Goal: Find specific page/section: Find specific page/section

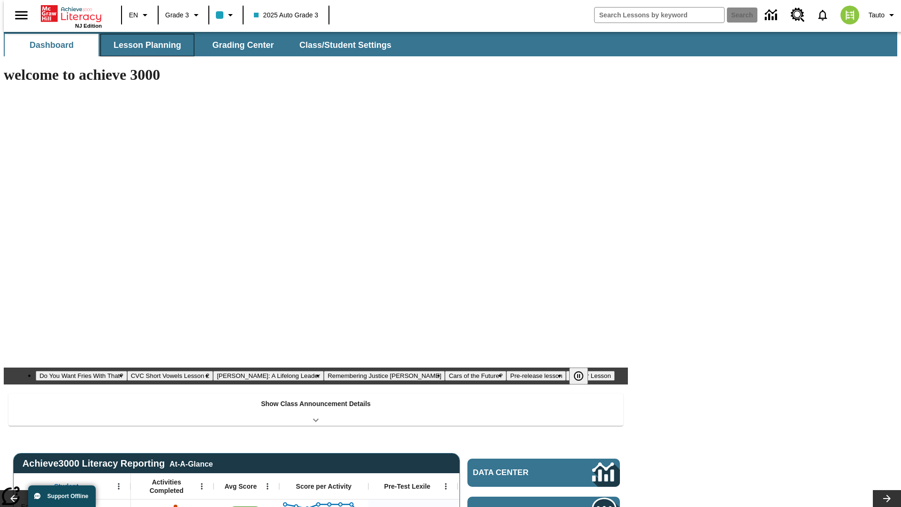
click at [144, 45] on button "Lesson Planning" at bounding box center [147, 45] width 94 height 23
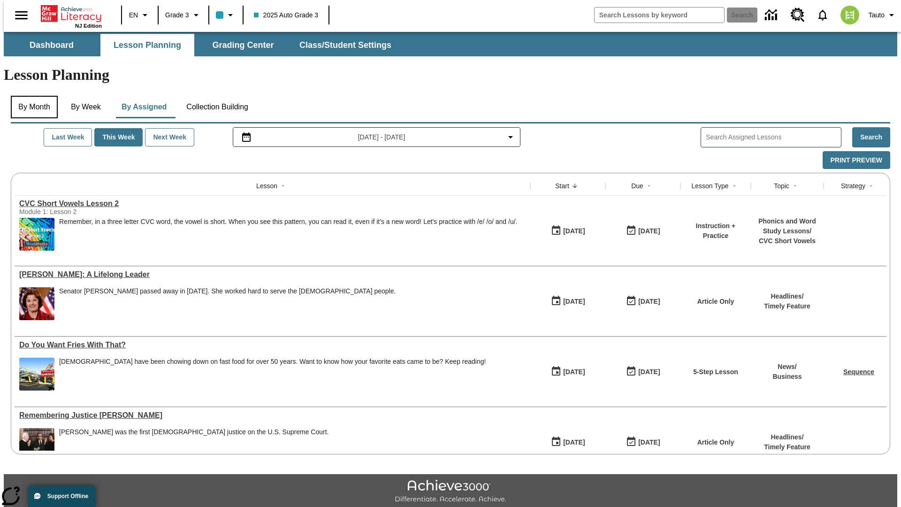
click at [31, 96] on button "By Month" at bounding box center [34, 107] width 47 height 23
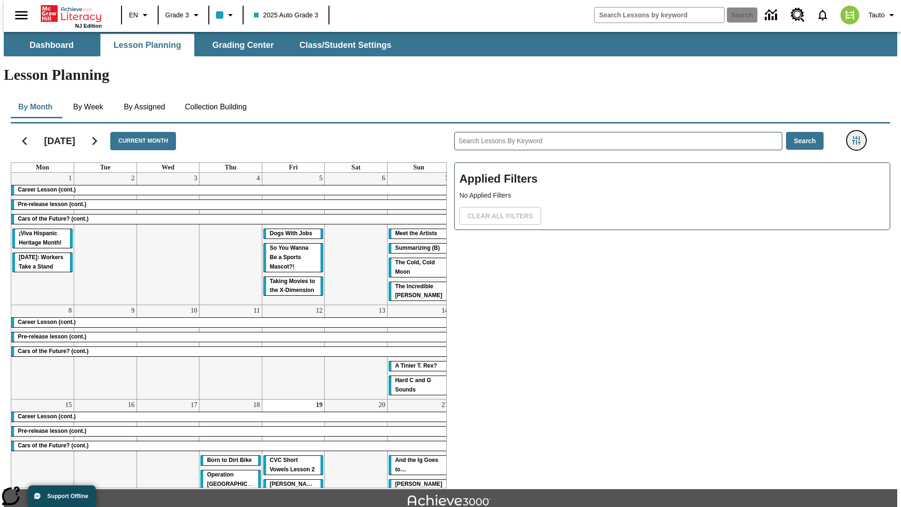
click at [859, 136] on icon "Filters Side menu" at bounding box center [856, 140] width 8 height 8
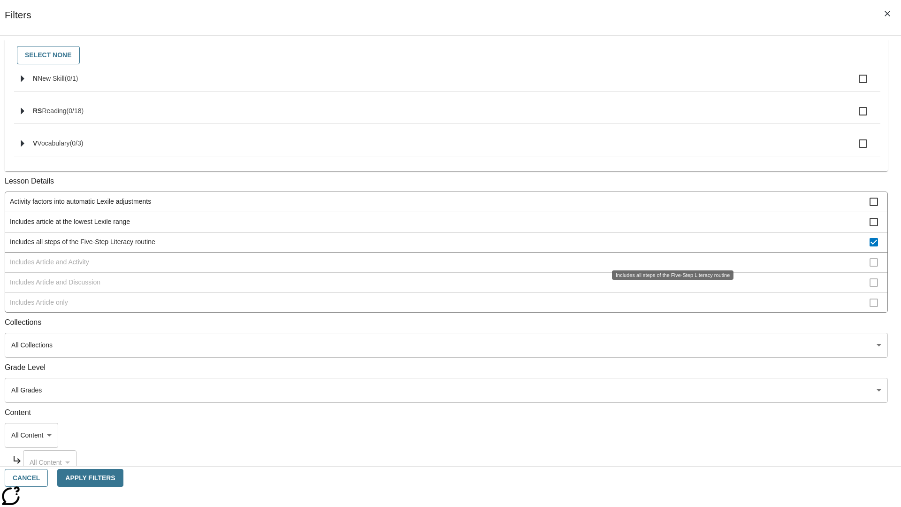
click at [669, 247] on span "Includes all steps of the Five-Step Literacy routine" at bounding box center [439, 242] width 859 height 10
checkbox input "false"
click at [669, 267] on span "Includes Article and Activity" at bounding box center [439, 262] width 859 height 10
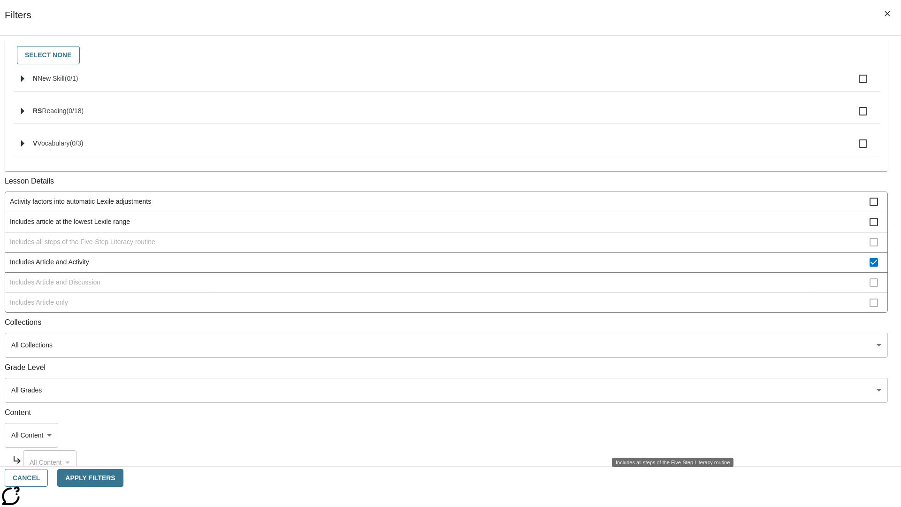
scroll to position [181, 0]
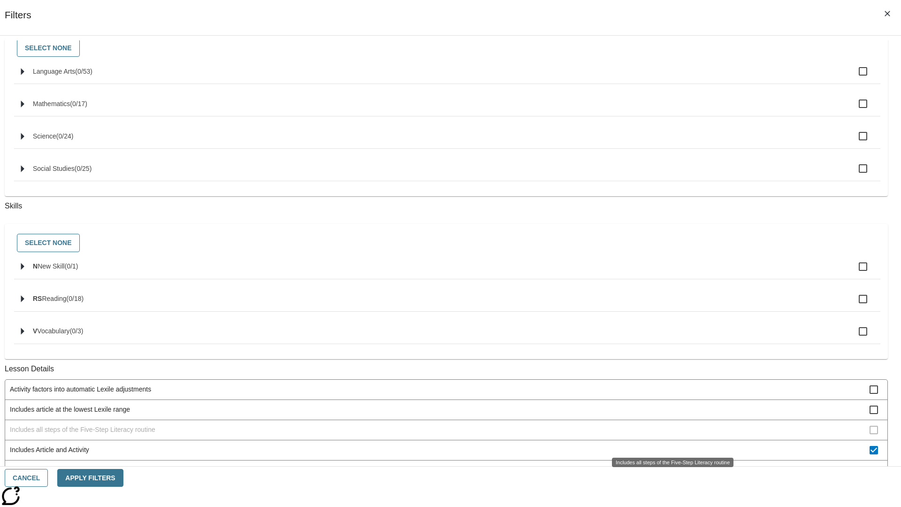
click at [669, 445] on span "Includes Article and Activity" at bounding box center [439, 450] width 859 height 10
checkbox input "false"
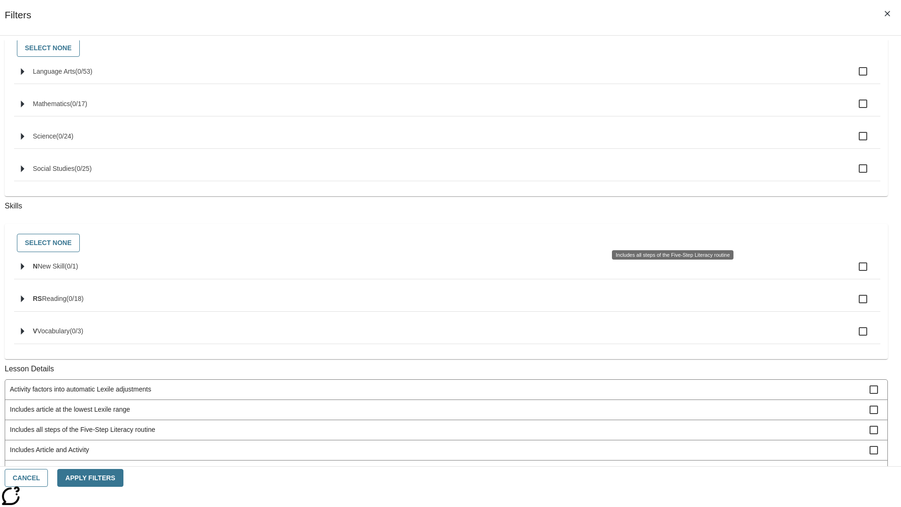
scroll to position [378, 0]
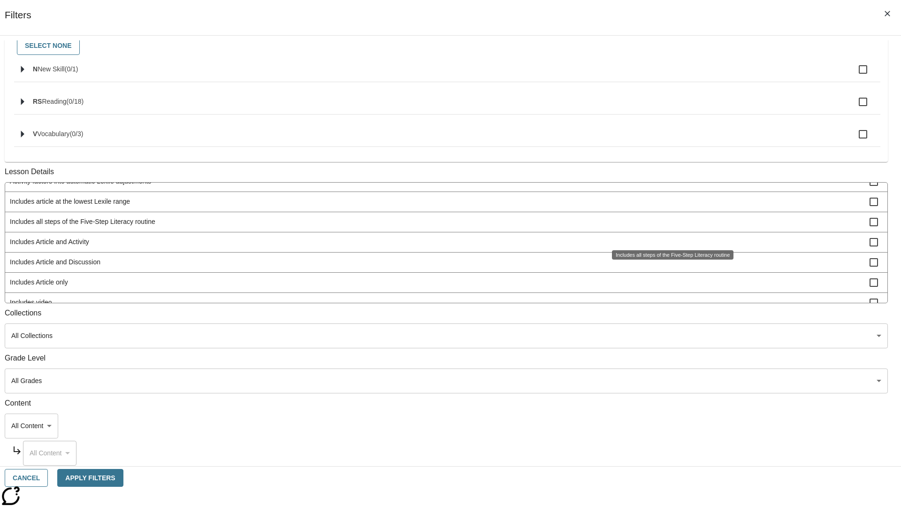
click at [669, 267] on span "Includes Article and Discussion" at bounding box center [439, 262] width 859 height 10
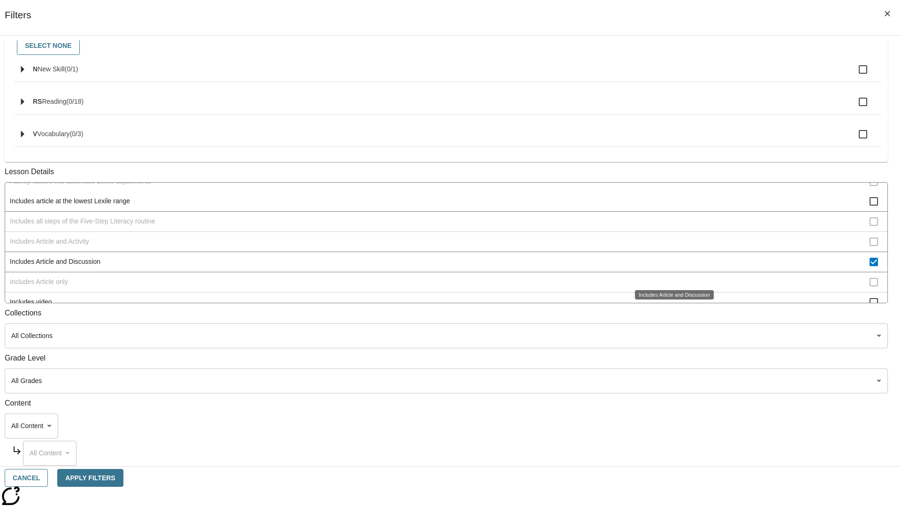
click at [669, 266] on span "Includes Article and Discussion" at bounding box center [439, 262] width 859 height 10
checkbox input "false"
click at [669, 300] on div "Includes Article and Discussion" at bounding box center [674, 294] width 79 height 9
click at [669, 277] on span "Includes Article only" at bounding box center [439, 282] width 859 height 10
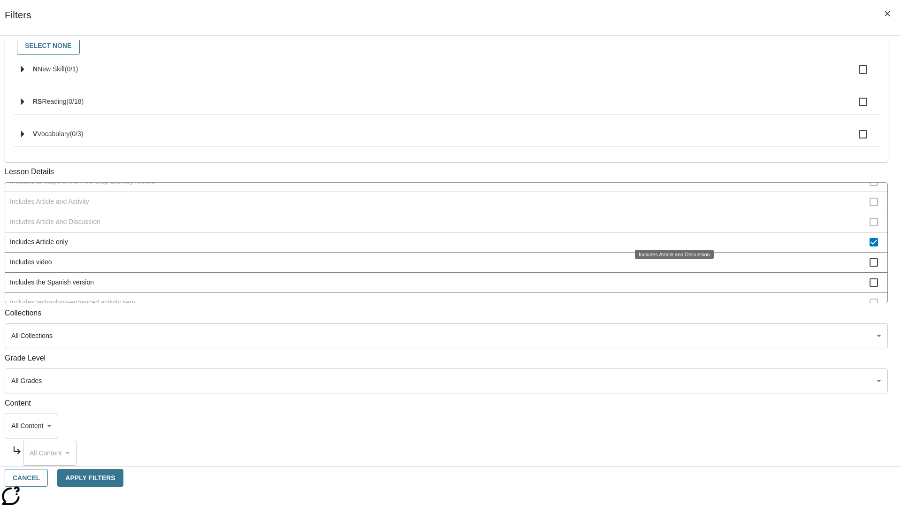
click at [669, 247] on span "Includes Article only" at bounding box center [439, 242] width 859 height 10
checkbox input "false"
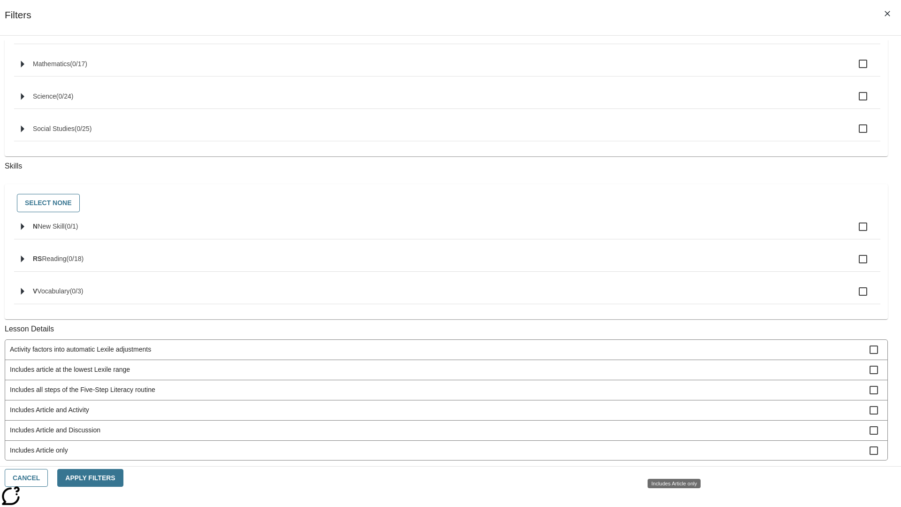
click at [669, 506] on span "Includes technology-enhanced activity item" at bounding box center [439, 511] width 859 height 10
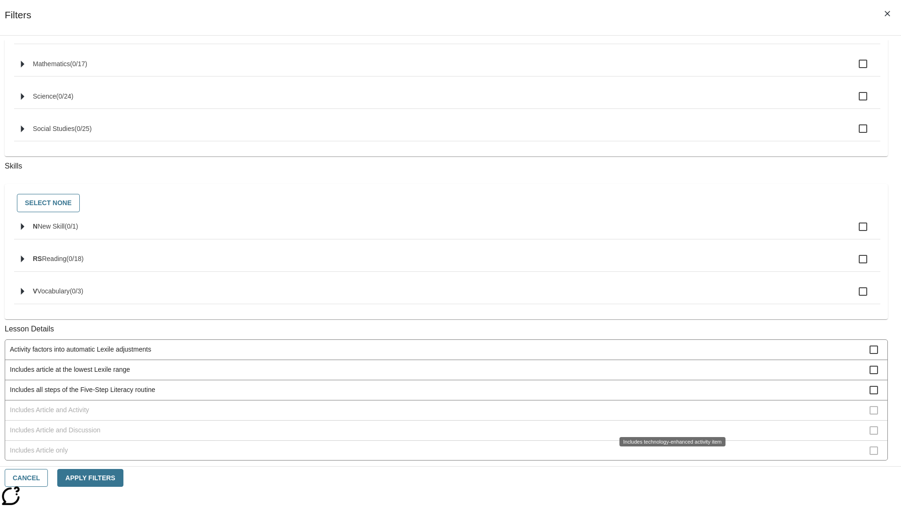
scroll to position [102, 0]
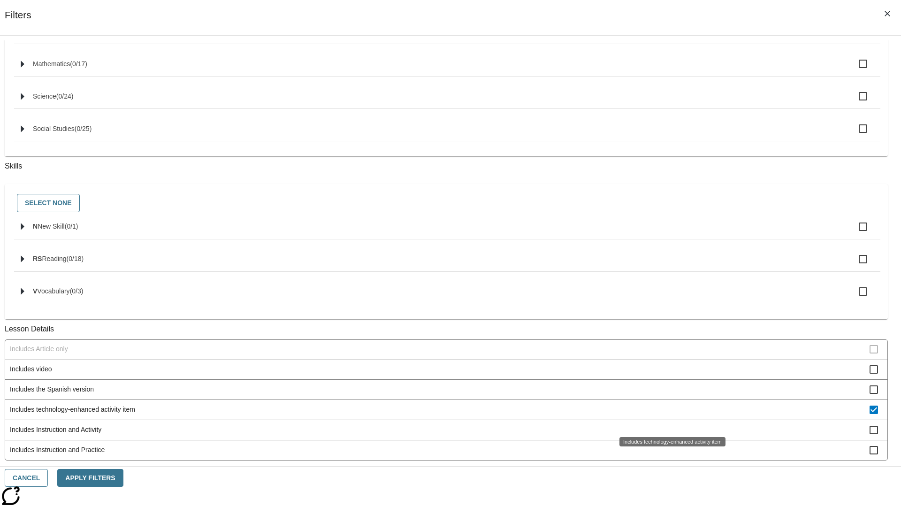
click at [669, 414] on span "Includes technology-enhanced activity item" at bounding box center [439, 409] width 859 height 10
checkbox input "false"
click at [669, 434] on span "Includes Instruction and Activity" at bounding box center [439, 430] width 859 height 10
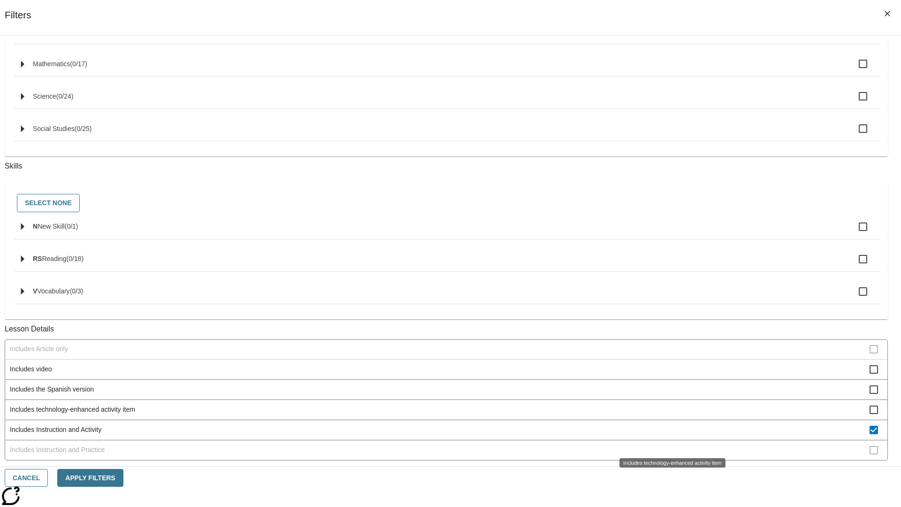
scroll to position [225, 0]
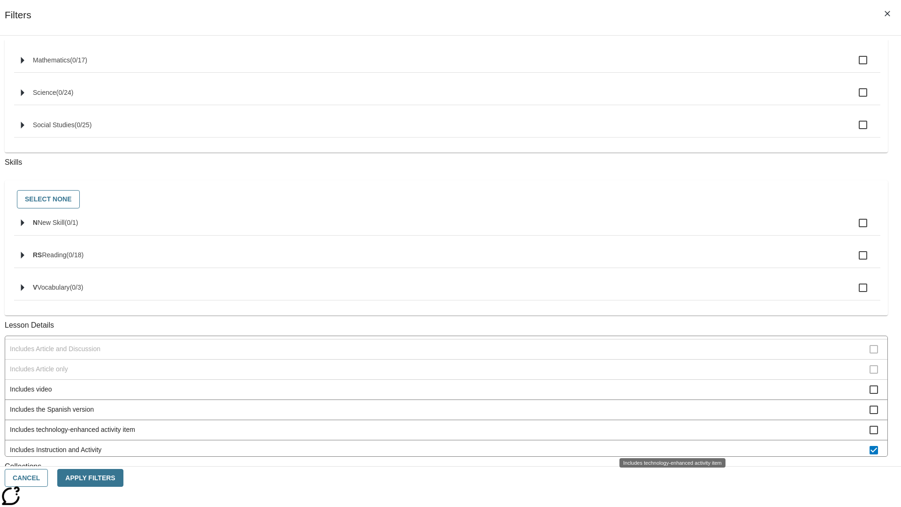
click at [669, 445] on span "Includes Instruction and Activity" at bounding box center [439, 450] width 859 height 10
checkbox input "false"
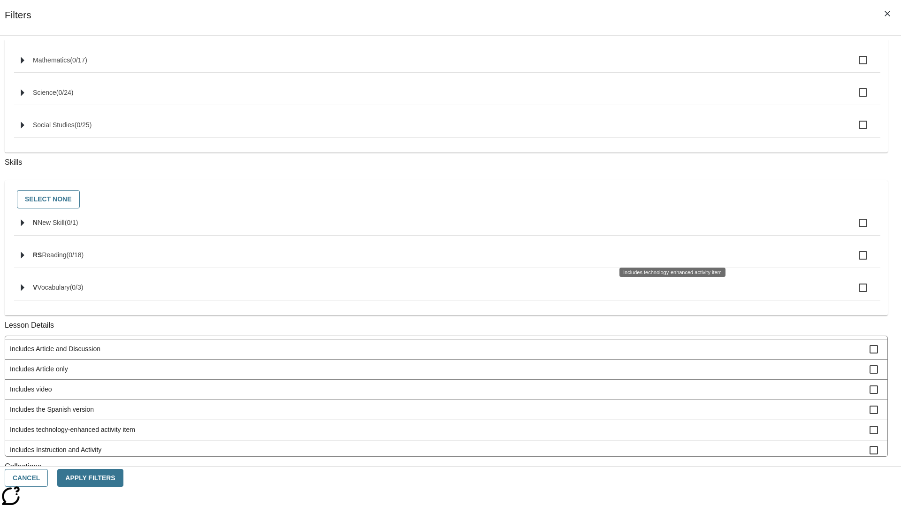
scroll to position [390, 0]
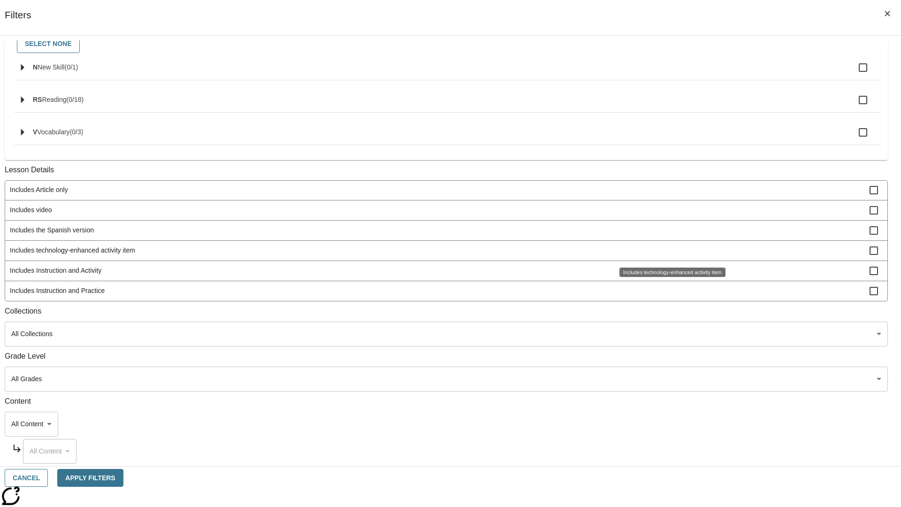
click at [669, 290] on span "Includes Instruction and Practice" at bounding box center [439, 291] width 859 height 10
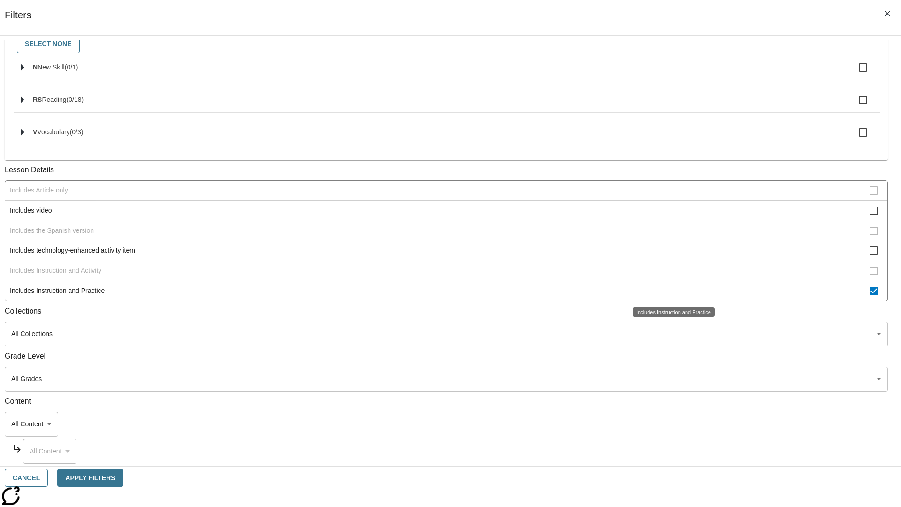
scroll to position [102, 0]
click at [669, 290] on span "Includes Instruction and Practice" at bounding box center [439, 291] width 859 height 10
checkbox input "false"
click at [669, 94] on span "Activity factors into automatic Lexile adjustments" at bounding box center [439, 89] width 859 height 10
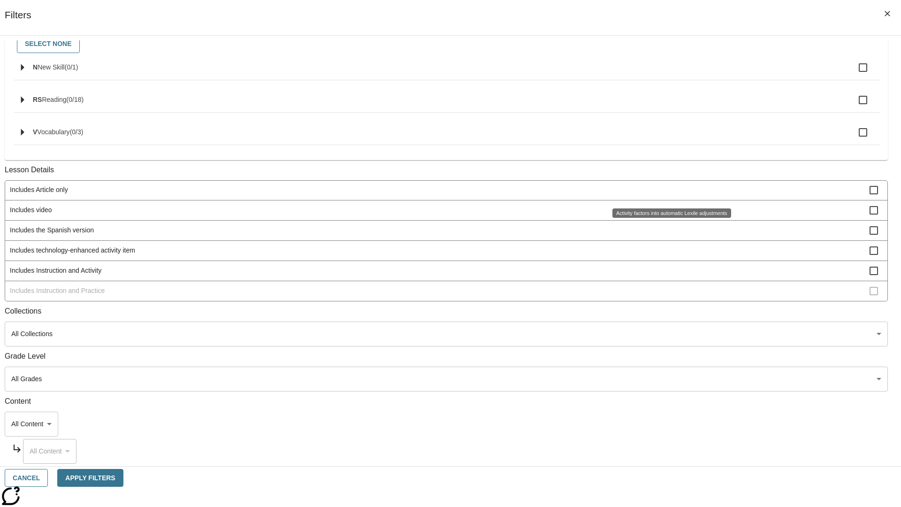
scroll to position [0, 0]
click at [669, 191] on span "Activity factors into automatic Lexile adjustments" at bounding box center [439, 190] width 859 height 10
checkbox input "false"
click at [669, 215] on span "Includes article at the lowest Lexile range" at bounding box center [439, 210] width 859 height 10
checkbox input "true"
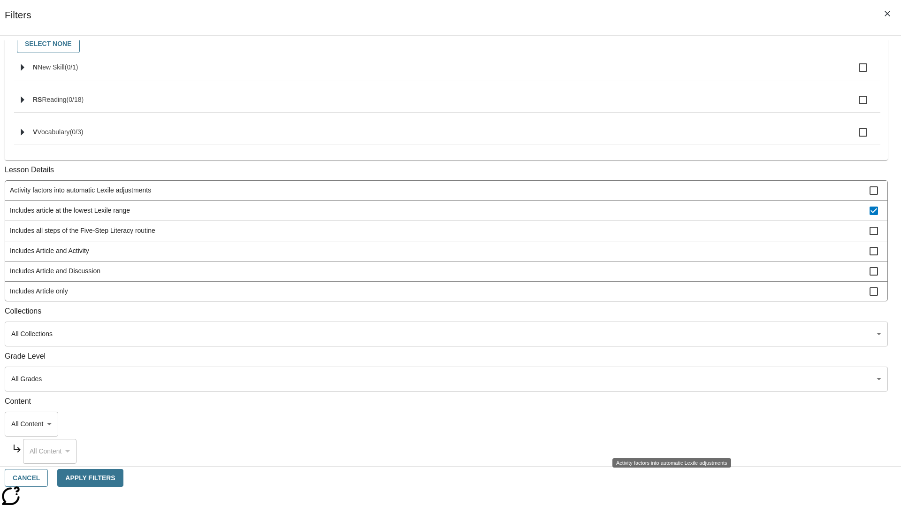
scroll to position [141, 0]
